Goal: Share content

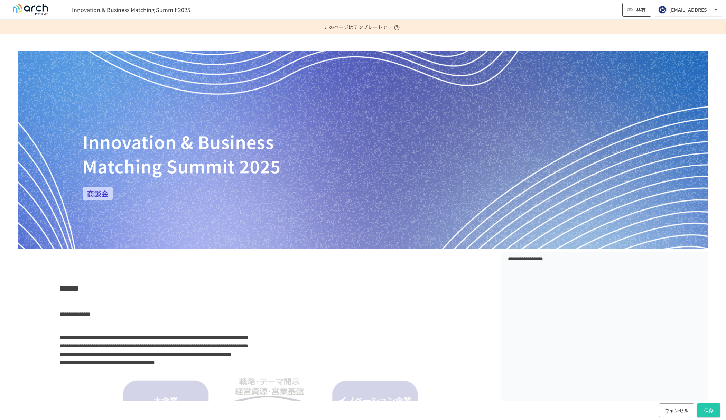
click at [640, 12] on span "共有" at bounding box center [641, 10] width 10 height 8
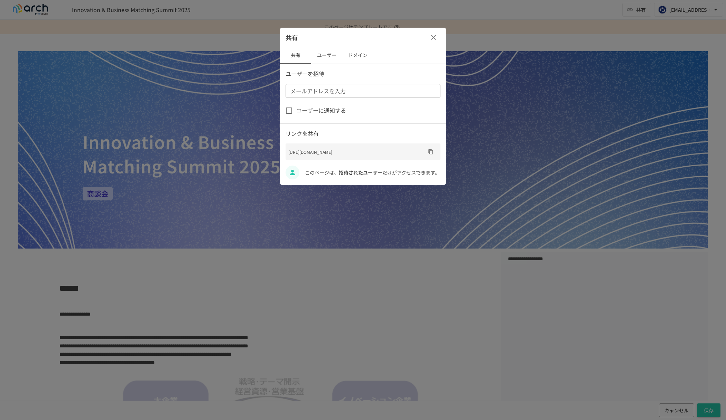
click at [619, 30] on div at bounding box center [363, 210] width 726 height 420
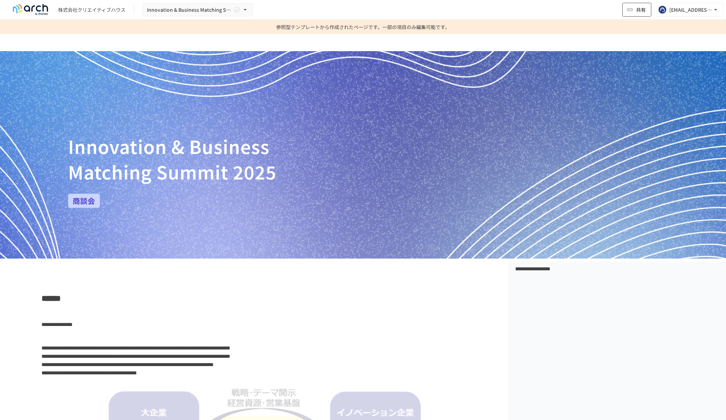
click at [635, 15] on button "共有" at bounding box center [636, 10] width 29 height 14
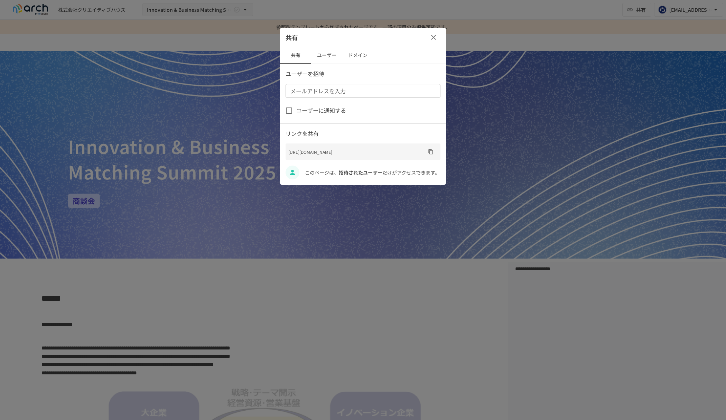
click at [334, 54] on button "ユーザー" at bounding box center [326, 55] width 31 height 17
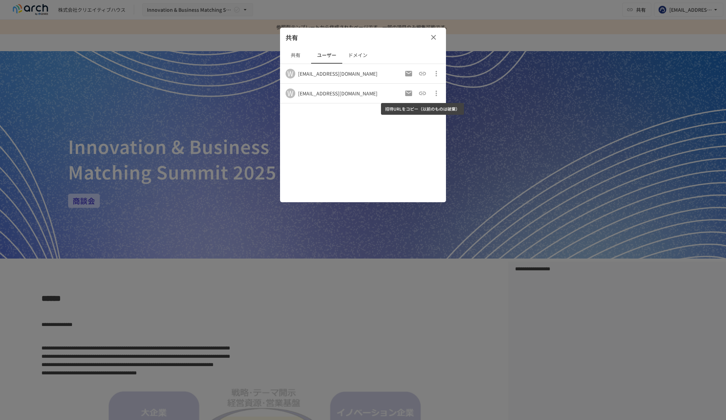
click at [424, 93] on icon "招待URLをコピー（以前のものは破棄）" at bounding box center [422, 93] width 8 height 8
